Goal: Task Accomplishment & Management: Complete application form

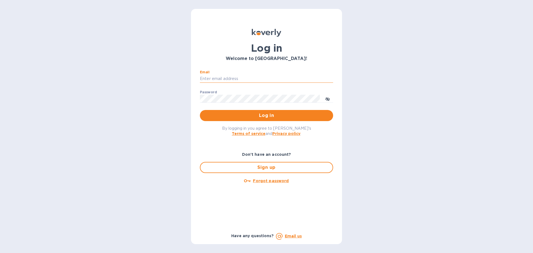
click at [252, 79] on input "Email" at bounding box center [266, 79] width 133 height 8
type input "[PERSON_NAME][EMAIL_ADDRESS][DOMAIN_NAME]"
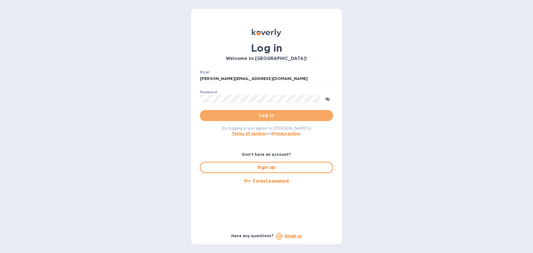
drag, startPoint x: 249, startPoint y: 115, endPoint x: 254, endPoint y: 114, distance: 5.2
click at [249, 116] on span "Log in" at bounding box center [266, 115] width 124 height 7
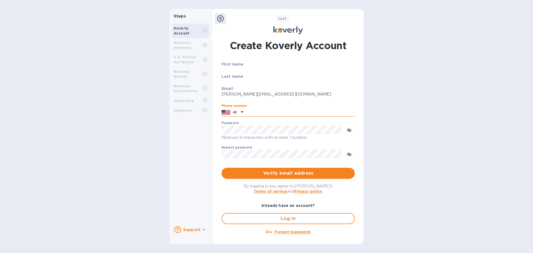
click at [255, 111] on input "text" at bounding box center [299, 112] width 109 height 8
type input "7272588359"
click at [351, 130] on button "toggle password visibility" at bounding box center [349, 129] width 11 height 11
click at [307, 167] on div "First name Last name Email [PERSON_NAME][EMAIL_ADDRESS][DOMAIN_NAME] Phone numb…" at bounding box center [287, 150] width 133 height 178
click at [305, 174] on span "Verify email address" at bounding box center [288, 173] width 124 height 7
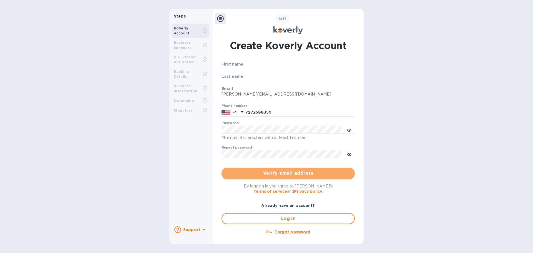
click at [281, 176] on span "Verify email address" at bounding box center [288, 173] width 124 height 7
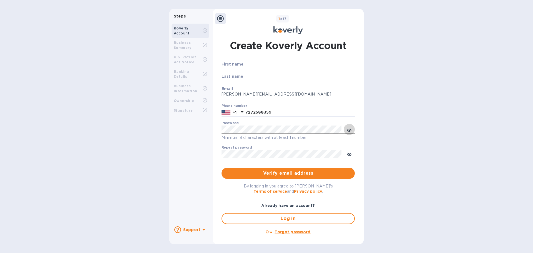
click at [346, 129] on button "toggle password visibility" at bounding box center [349, 129] width 11 height 11
